Goal: Find specific page/section: Find specific page/section

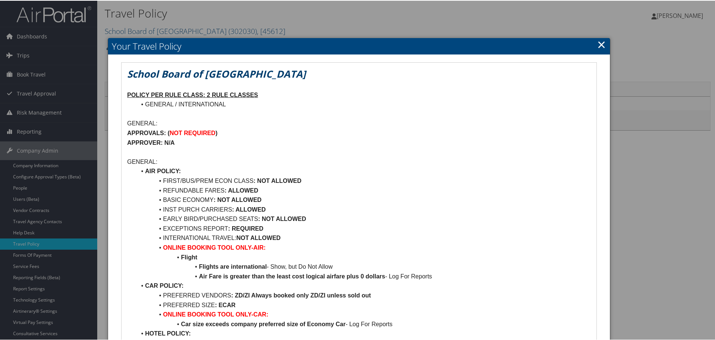
click at [51, 166] on div at bounding box center [359, 170] width 718 height 340
click at [598, 45] on link "×" at bounding box center [601, 43] width 9 height 15
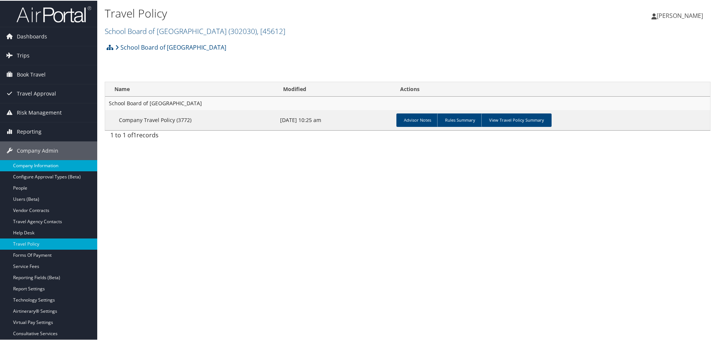
click at [56, 163] on link "Company Information" at bounding box center [48, 165] width 97 height 11
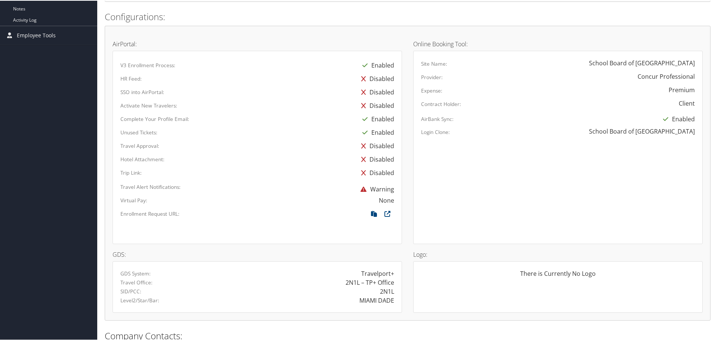
scroll to position [374, 0]
